Goal: Navigation & Orientation: Understand site structure

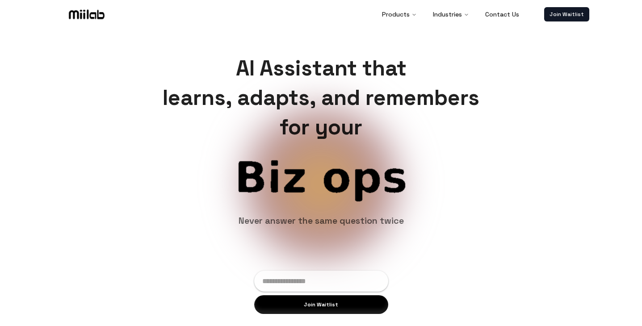
scroll to position [11, 0]
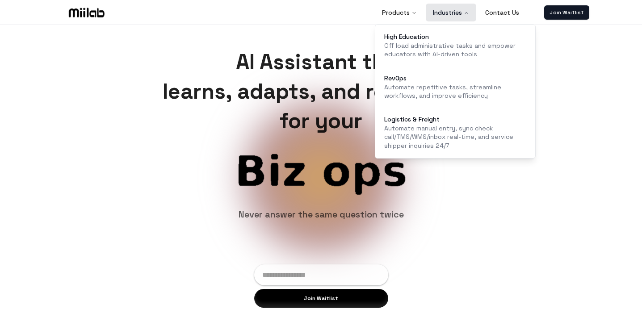
click at [443, 13] on button "Industries" at bounding box center [451, 13] width 50 height 18
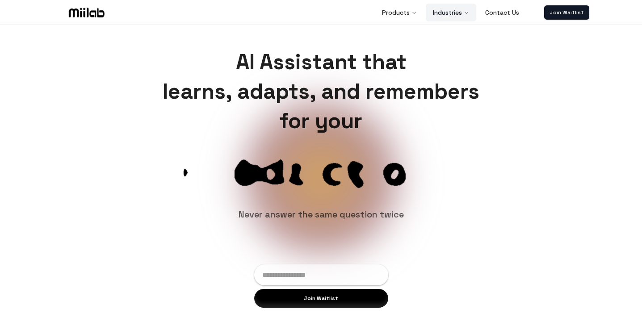
click at [443, 13] on button "Industries" at bounding box center [451, 13] width 50 height 18
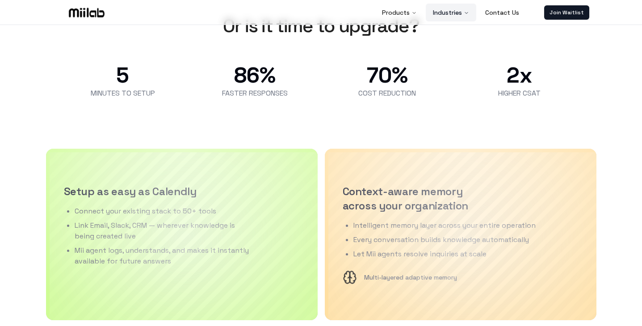
scroll to position [777, 0]
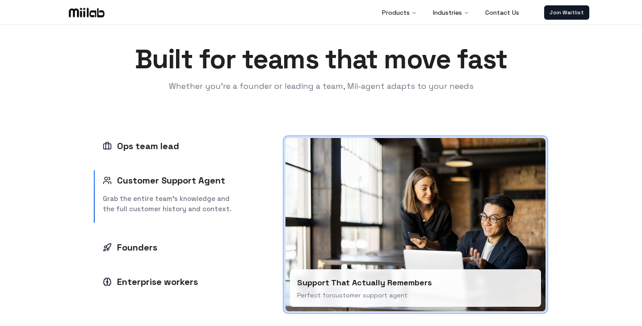
scroll to position [1782, 0]
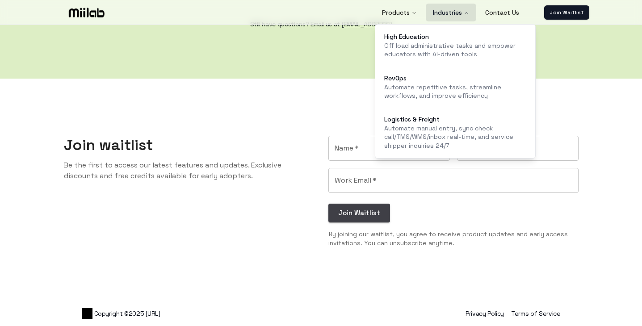
click at [462, 9] on button "Industries" at bounding box center [451, 13] width 50 height 18
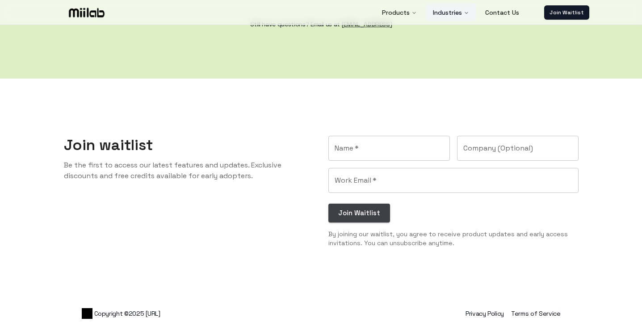
click at [462, 9] on button "Industries" at bounding box center [451, 13] width 50 height 18
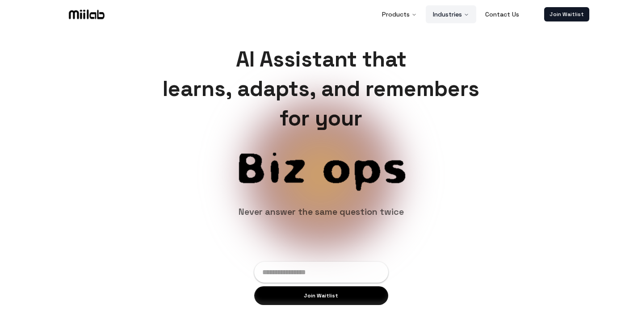
scroll to position [0, 0]
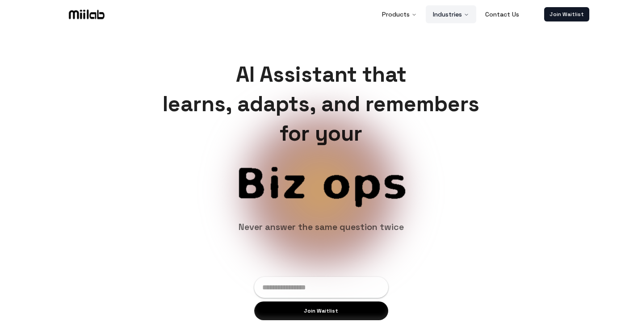
click at [462, 15] on button "Industries" at bounding box center [451, 14] width 50 height 18
